Goal: Task Accomplishment & Management: Manage account settings

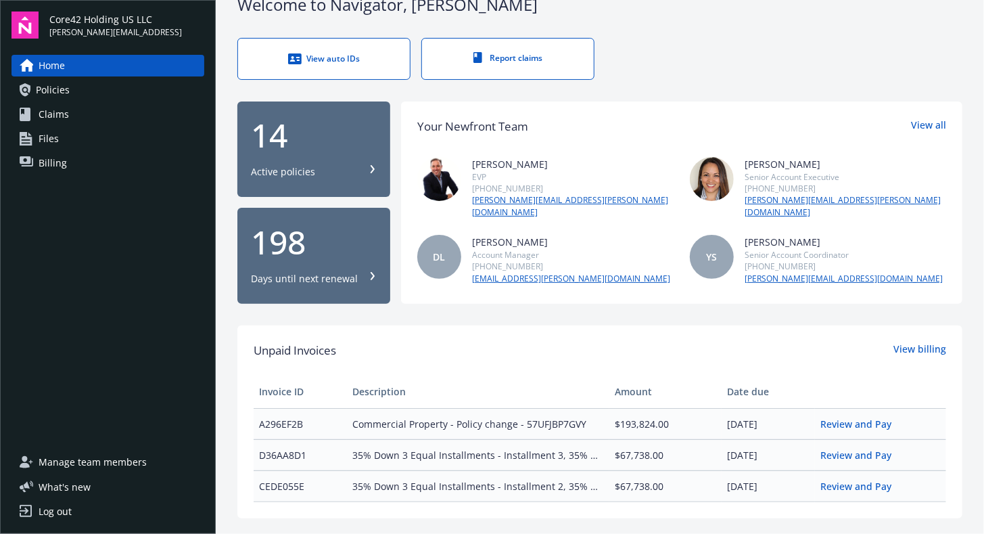
scroll to position [28, 0]
click at [43, 161] on span "Billing" at bounding box center [53, 163] width 28 height 22
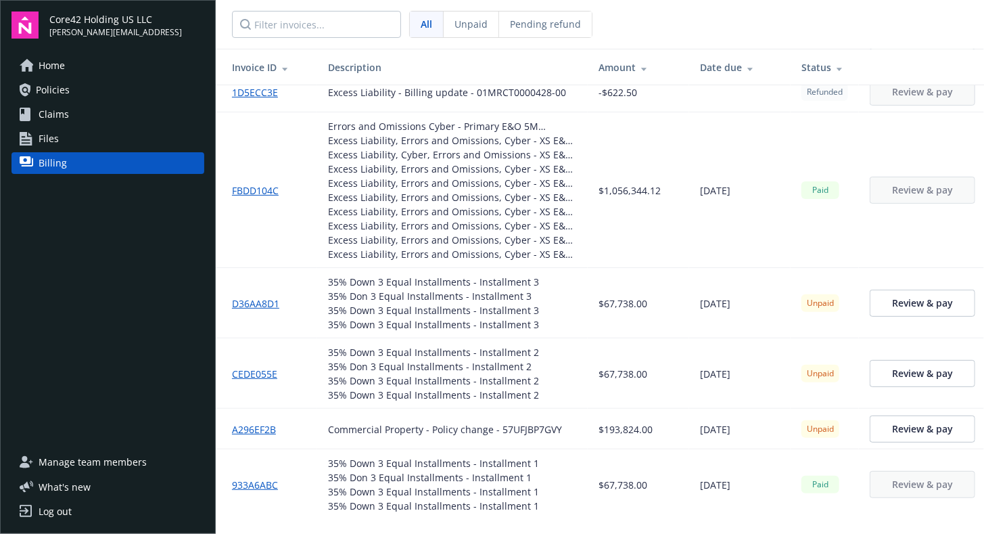
scroll to position [93, 0]
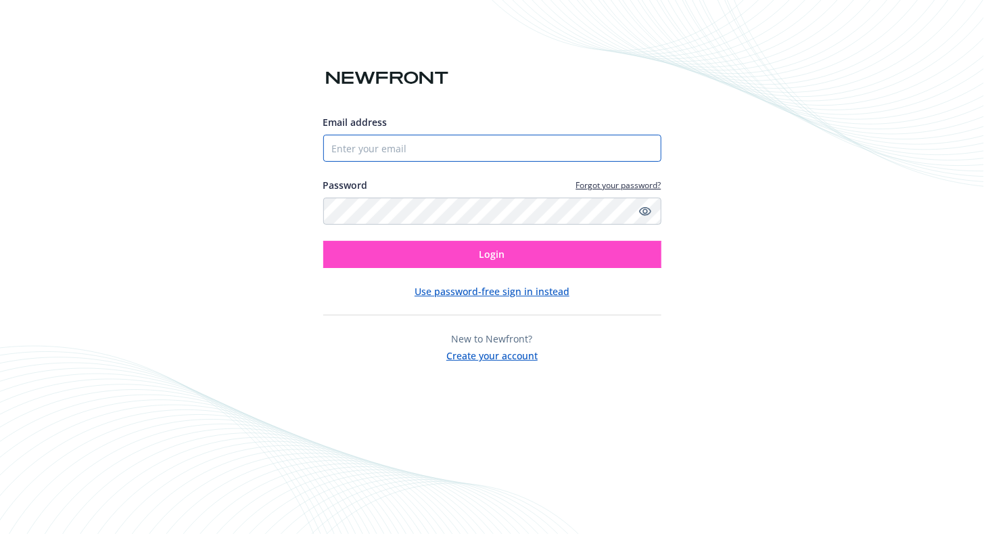
type input "[PERSON_NAME][EMAIL_ADDRESS]"
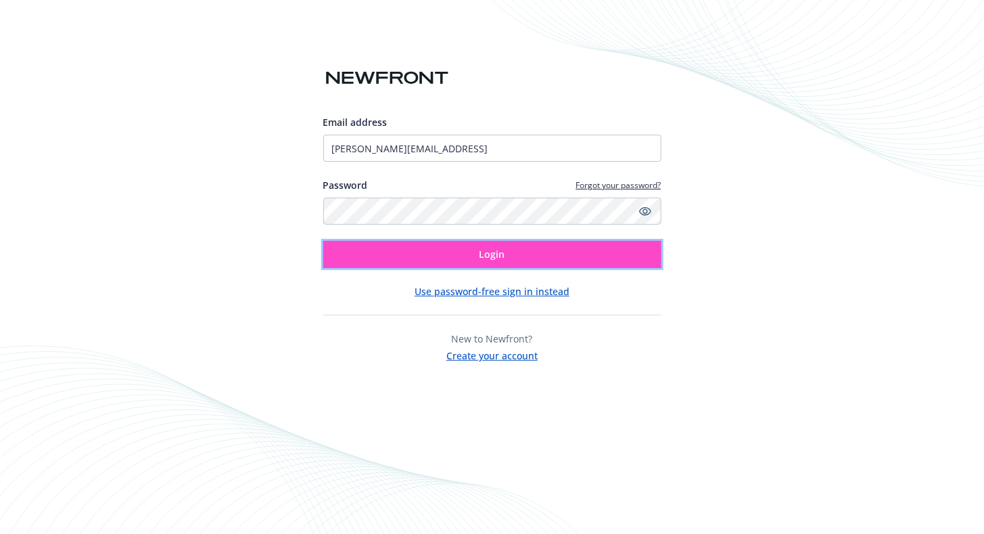
click at [529, 250] on button "Login" at bounding box center [492, 254] width 338 height 27
